Goal: Information Seeking & Learning: Learn about a topic

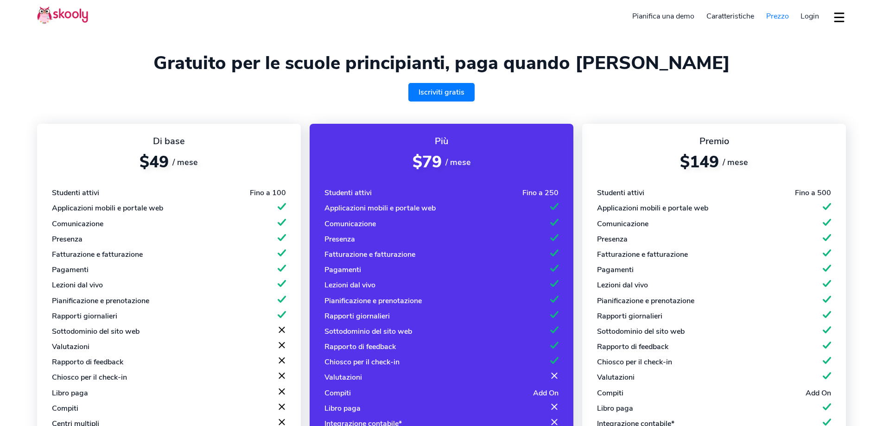
select select "it"
select select "91"
select select "[GEOGRAPHIC_DATA]"
select select "[GEOGRAPHIC_DATA]/[GEOGRAPHIC_DATA]"
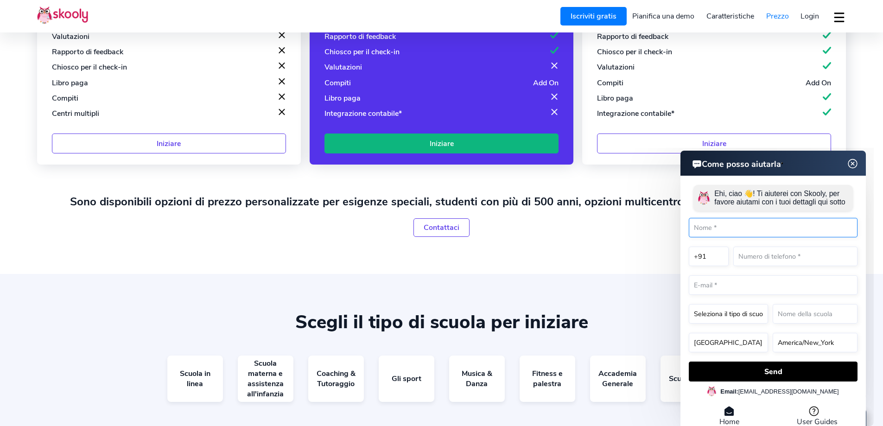
scroll to position [324, 0]
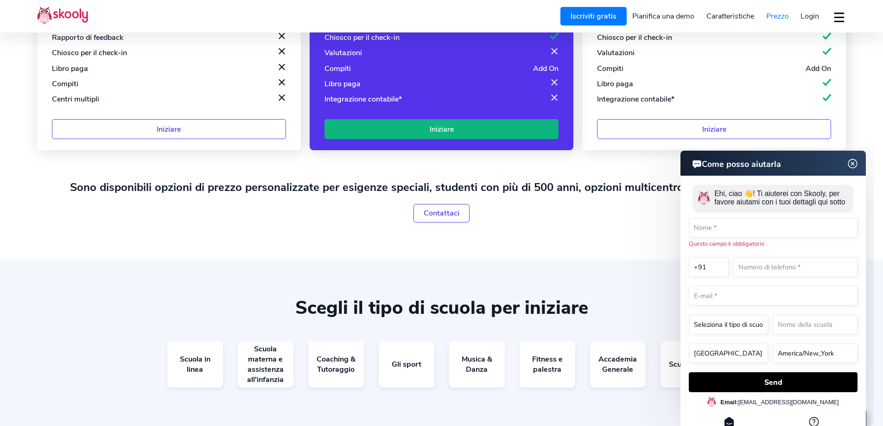
drag, startPoint x: 857, startPoint y: 162, endPoint x: 1449, endPoint y: 310, distance: 610.1
click at [857, 162] on img at bounding box center [853, 164] width 18 height 12
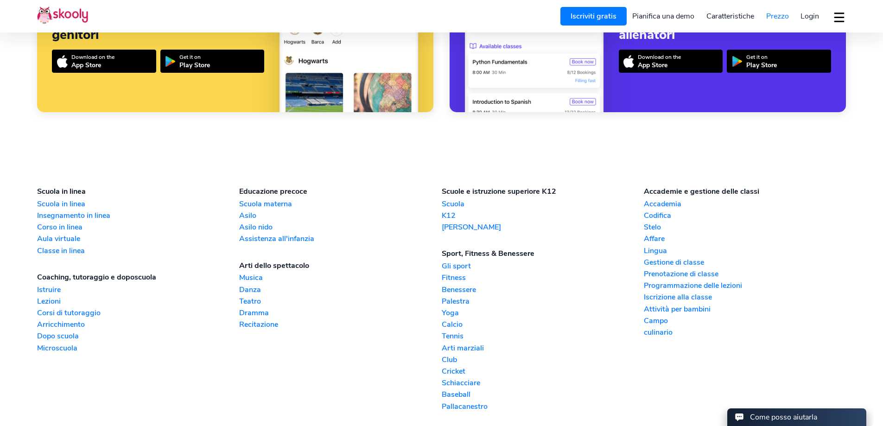
scroll to position [881, 0]
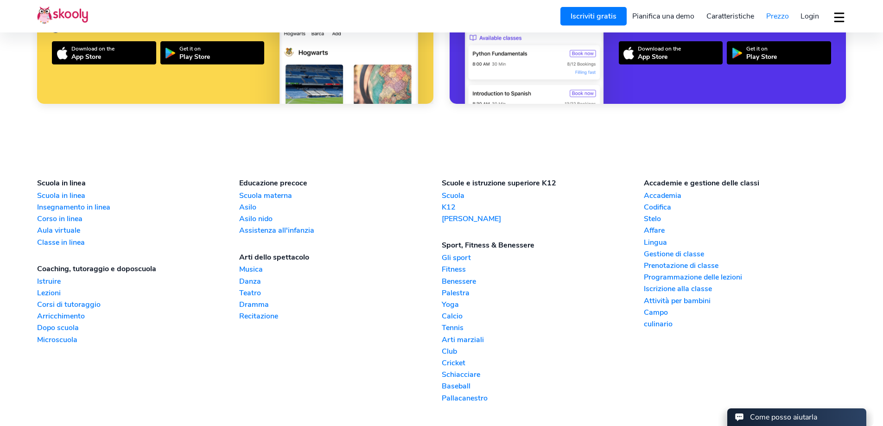
click at [670, 192] on link "Accademia" at bounding box center [745, 195] width 202 height 10
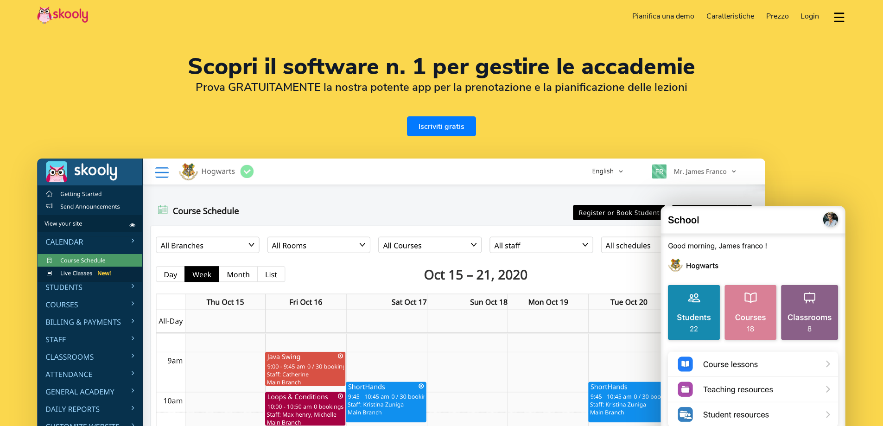
select select "it"
select select "91"
select select "[GEOGRAPHIC_DATA]"
select select "[GEOGRAPHIC_DATA]/[GEOGRAPHIC_DATA]"
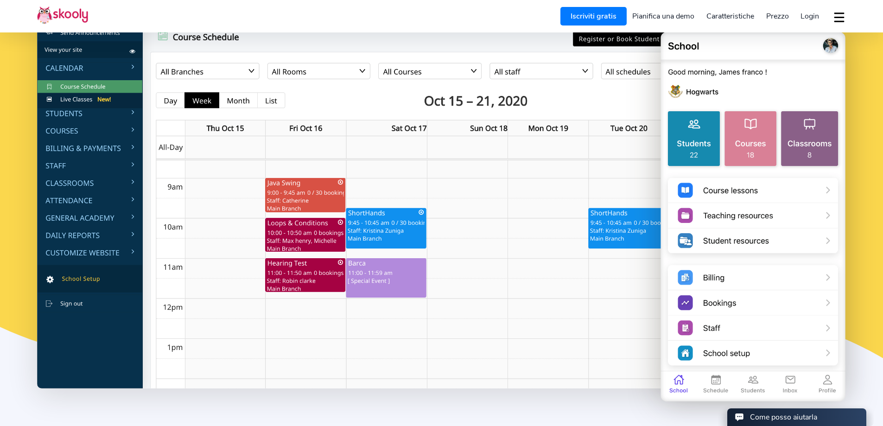
scroll to position [185, 0]
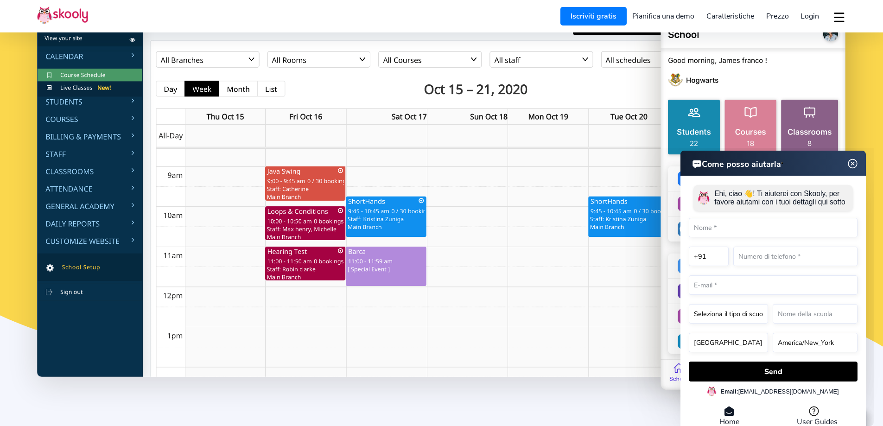
click at [852, 162] on img at bounding box center [853, 164] width 18 height 12
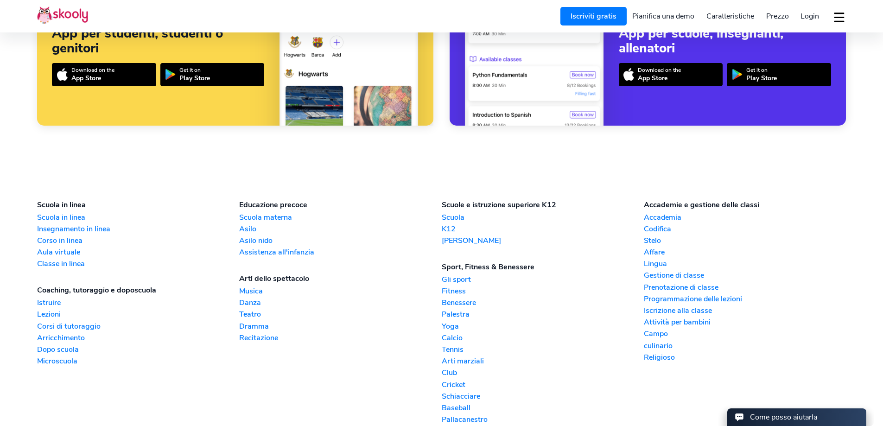
scroll to position [2401, 0]
